Goal: Task Accomplishment & Management: Manage account settings

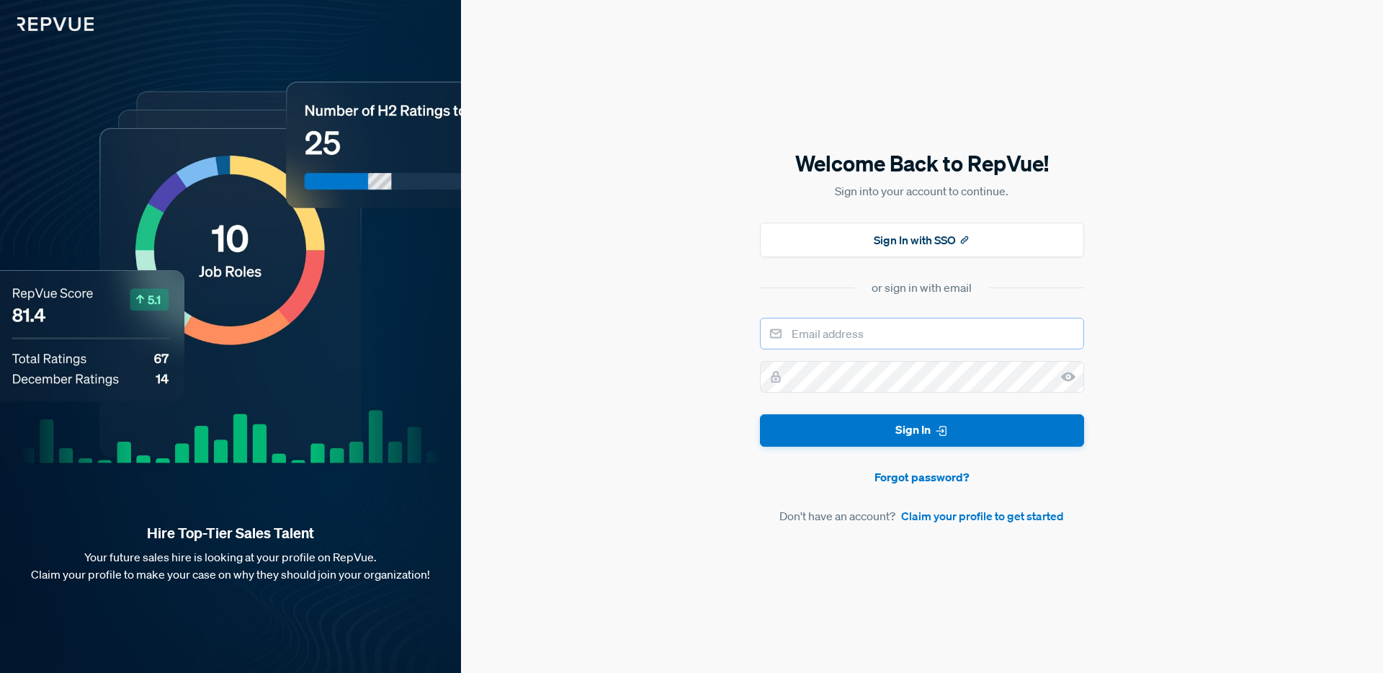
click at [895, 330] on input "email" at bounding box center [922, 334] width 324 height 32
type input "[EMAIL_ADDRESS][DOMAIN_NAME]"
click at [909, 473] on link "Forgot password?" at bounding box center [922, 476] width 324 height 17
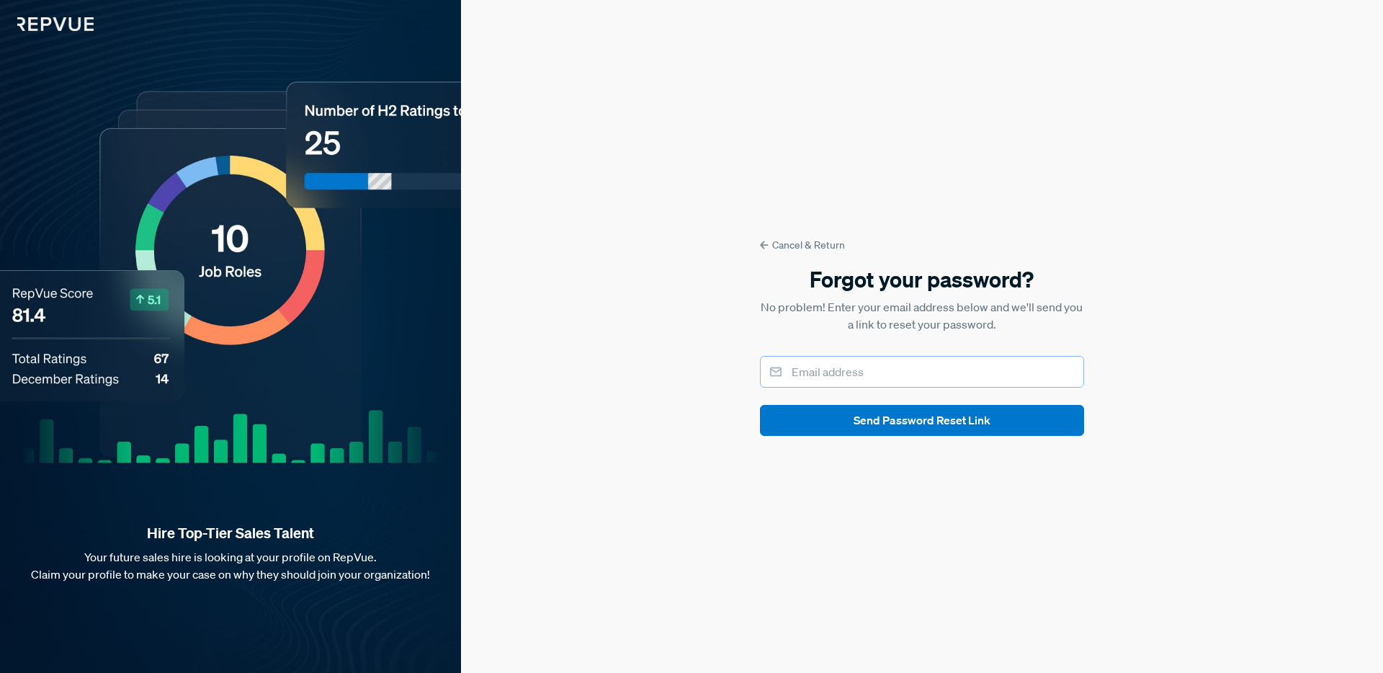
click at [833, 372] on input "email" at bounding box center [922, 372] width 324 height 32
type input "[EMAIL_ADDRESS][DOMAIN_NAME]"
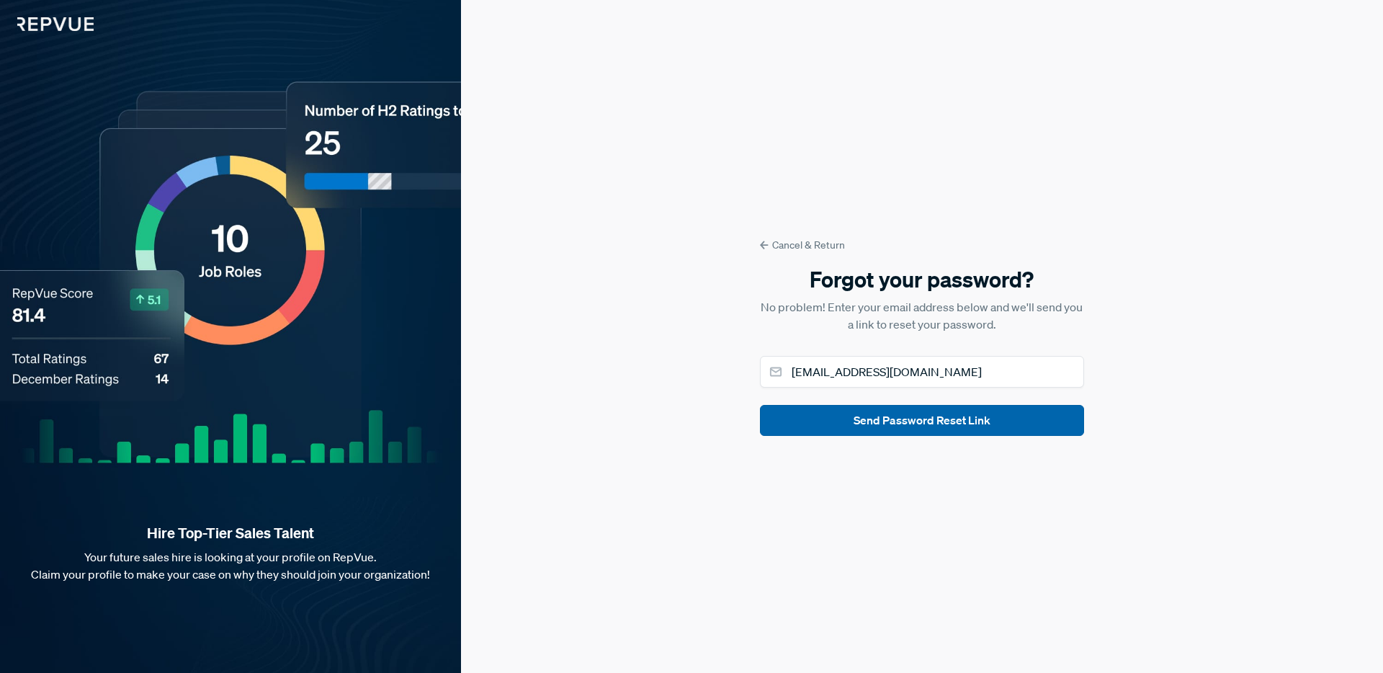
click at [887, 422] on button "Send Password Reset Link" at bounding box center [922, 420] width 324 height 31
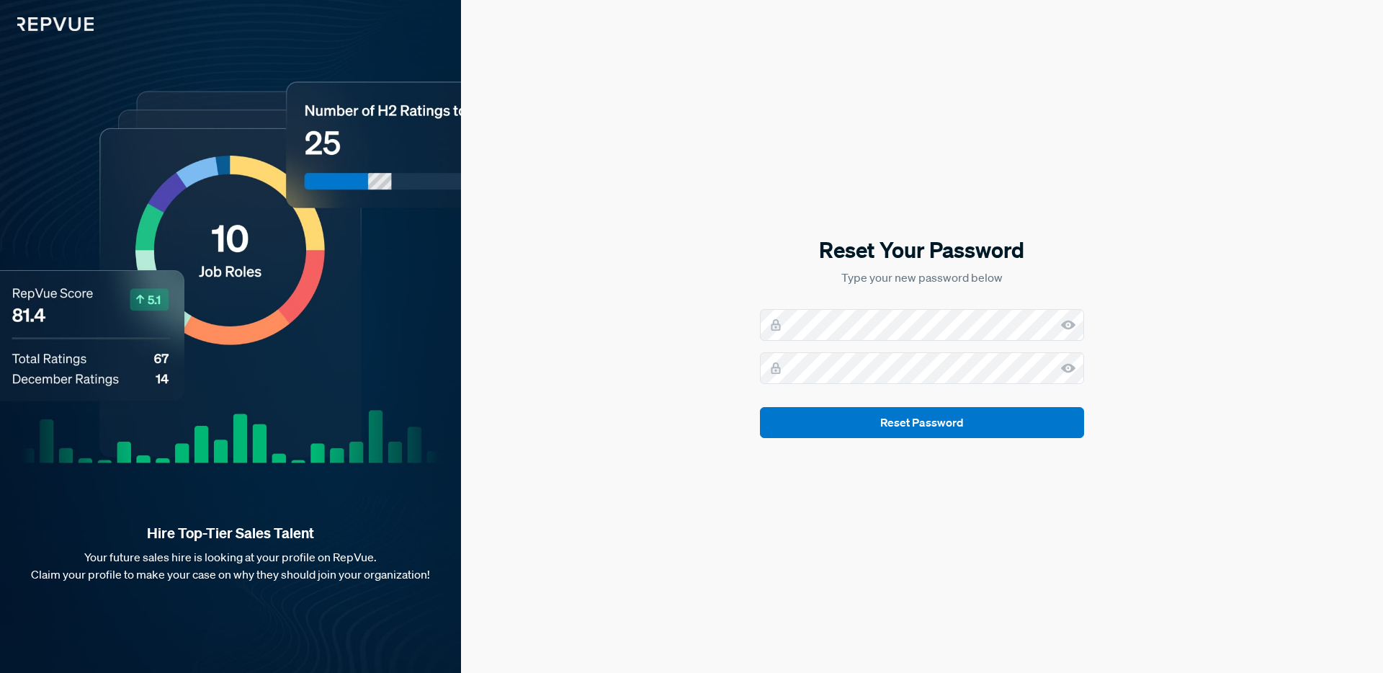
click at [1063, 324] on use at bounding box center [1068, 325] width 14 height 9
click at [1070, 372] on icon at bounding box center [1068, 368] width 14 height 14
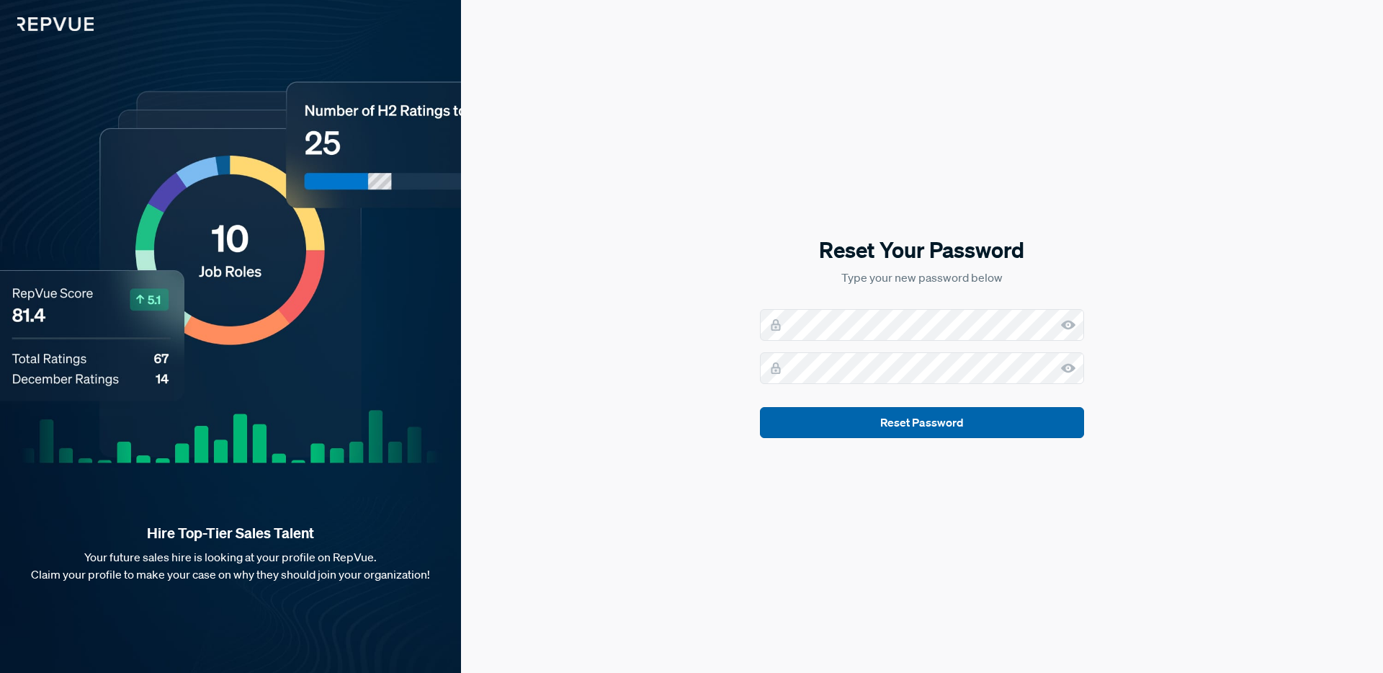
click at [1020, 417] on button "Reset Password" at bounding box center [922, 422] width 324 height 31
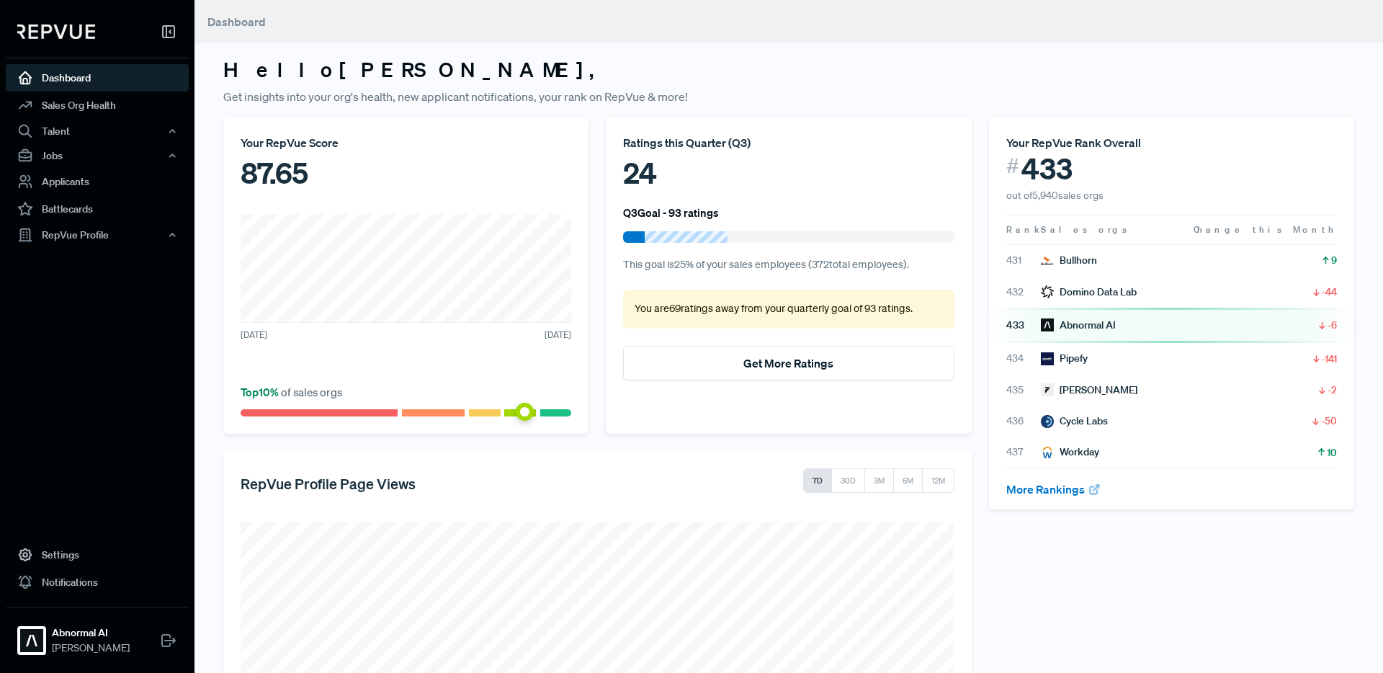
click at [752, 48] on div "Hello Heather , Get insights into your org's health, new applicant notification…" at bounding box center [789, 459] width 1189 height 919
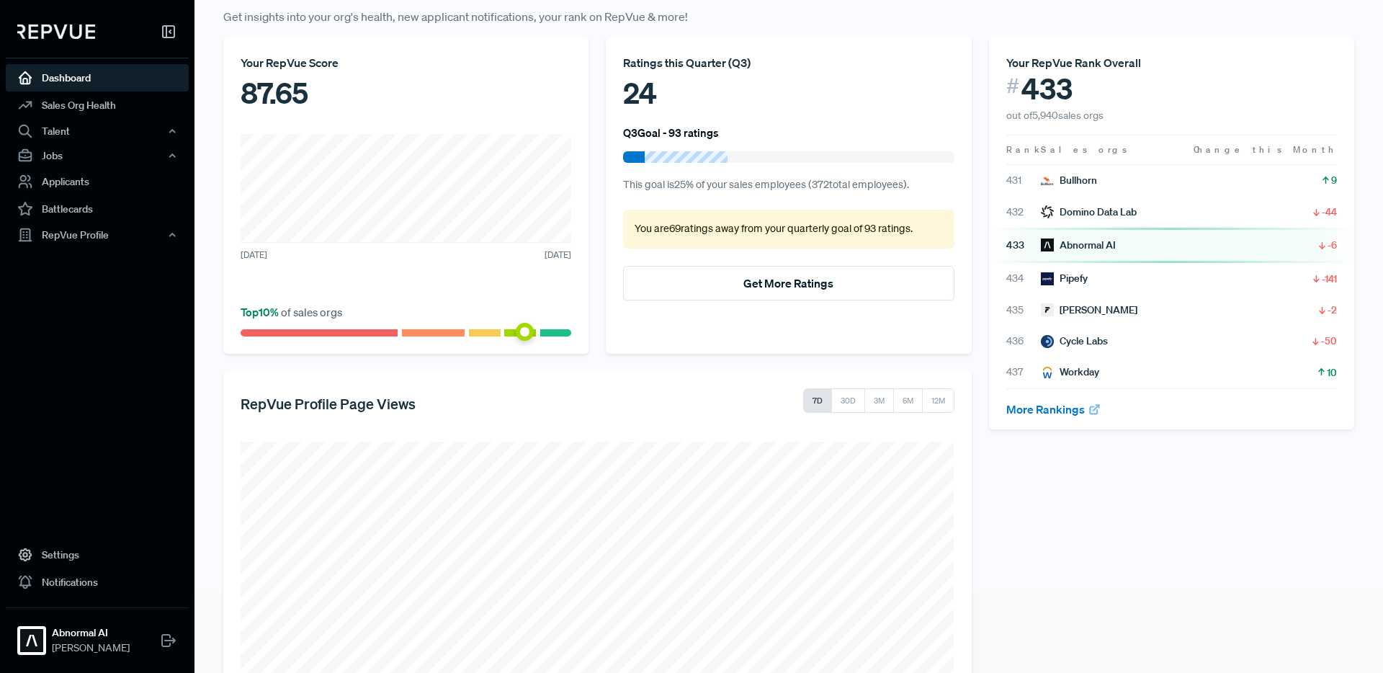
scroll to position [36, 0]
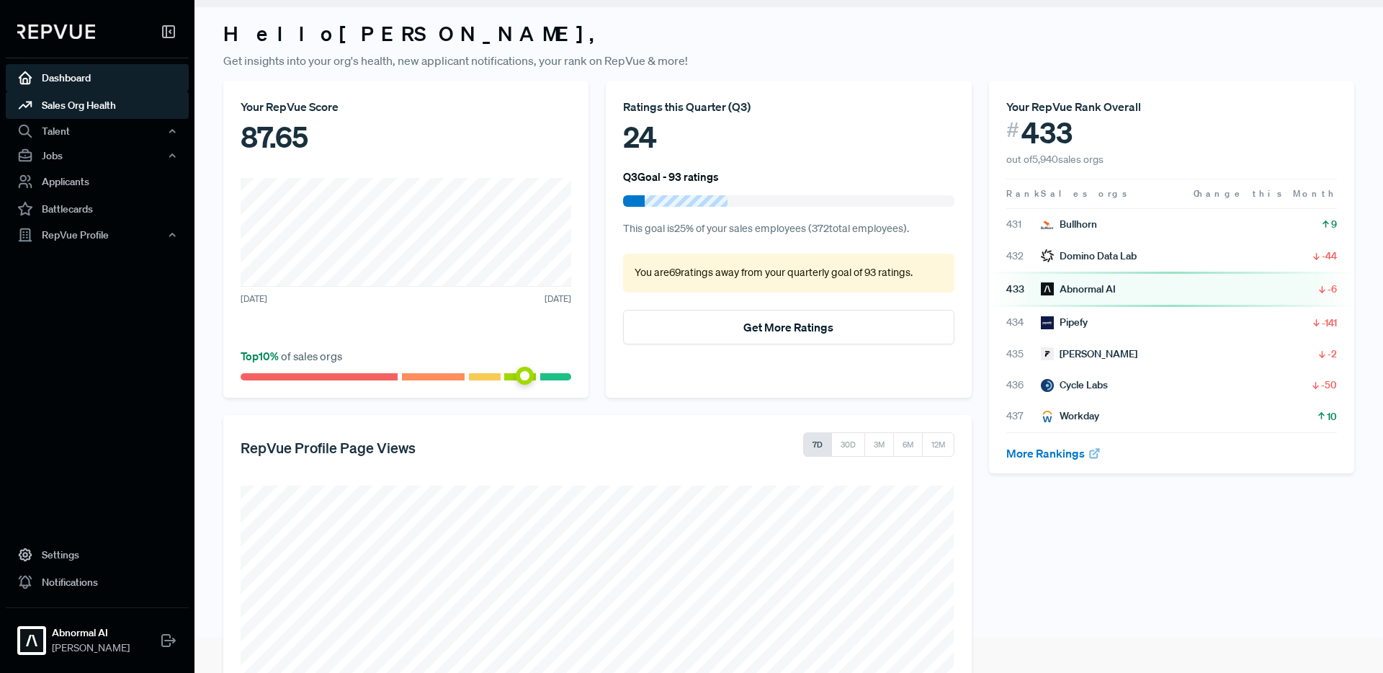
click at [79, 104] on link "Sales Org Health" at bounding box center [97, 104] width 183 height 27
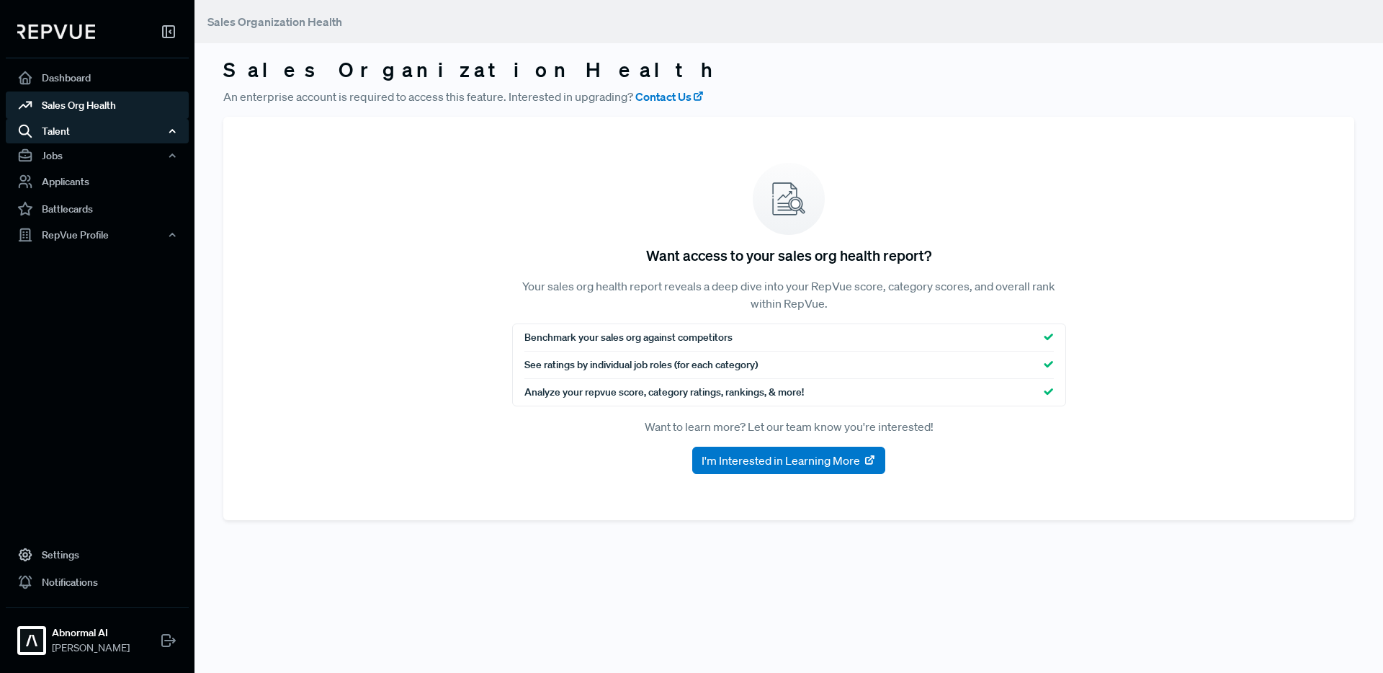
click at [82, 128] on div "Talent" at bounding box center [97, 131] width 183 height 24
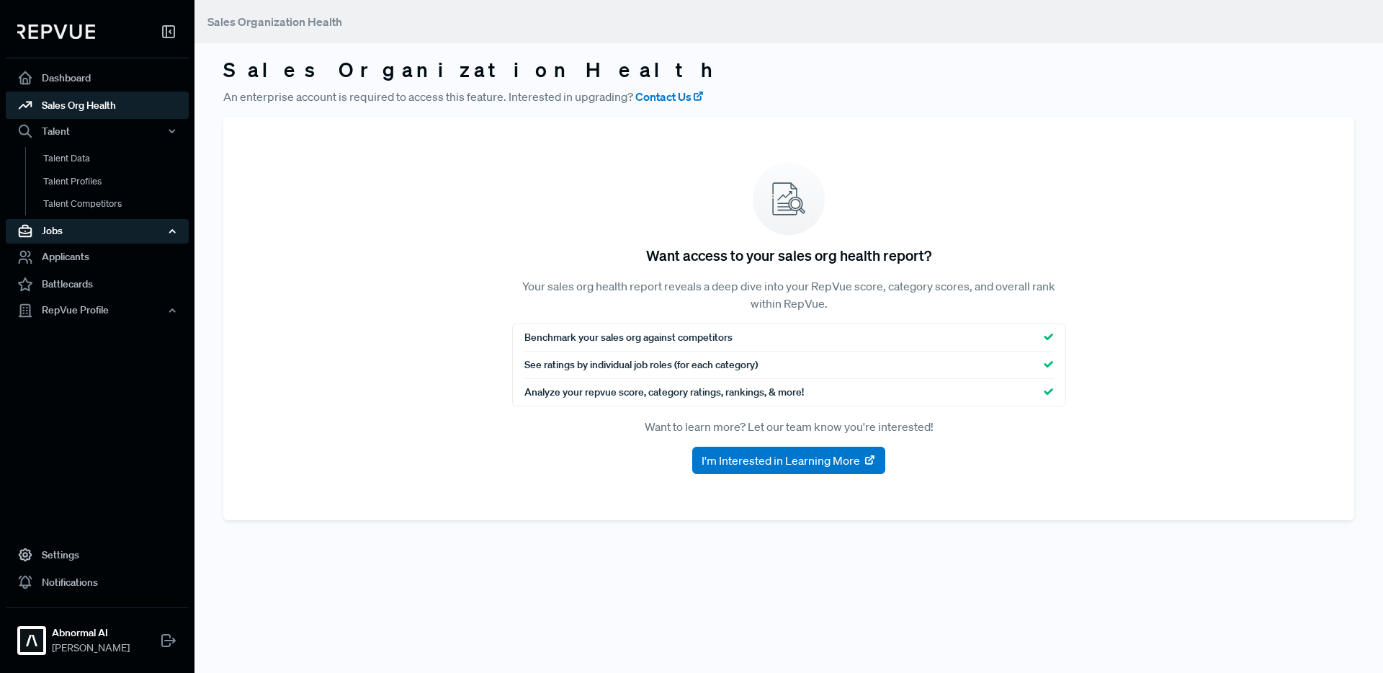
click at [78, 224] on div "Jobs" at bounding box center [97, 231] width 183 height 24
